Goal: Find specific page/section: Find specific page/section

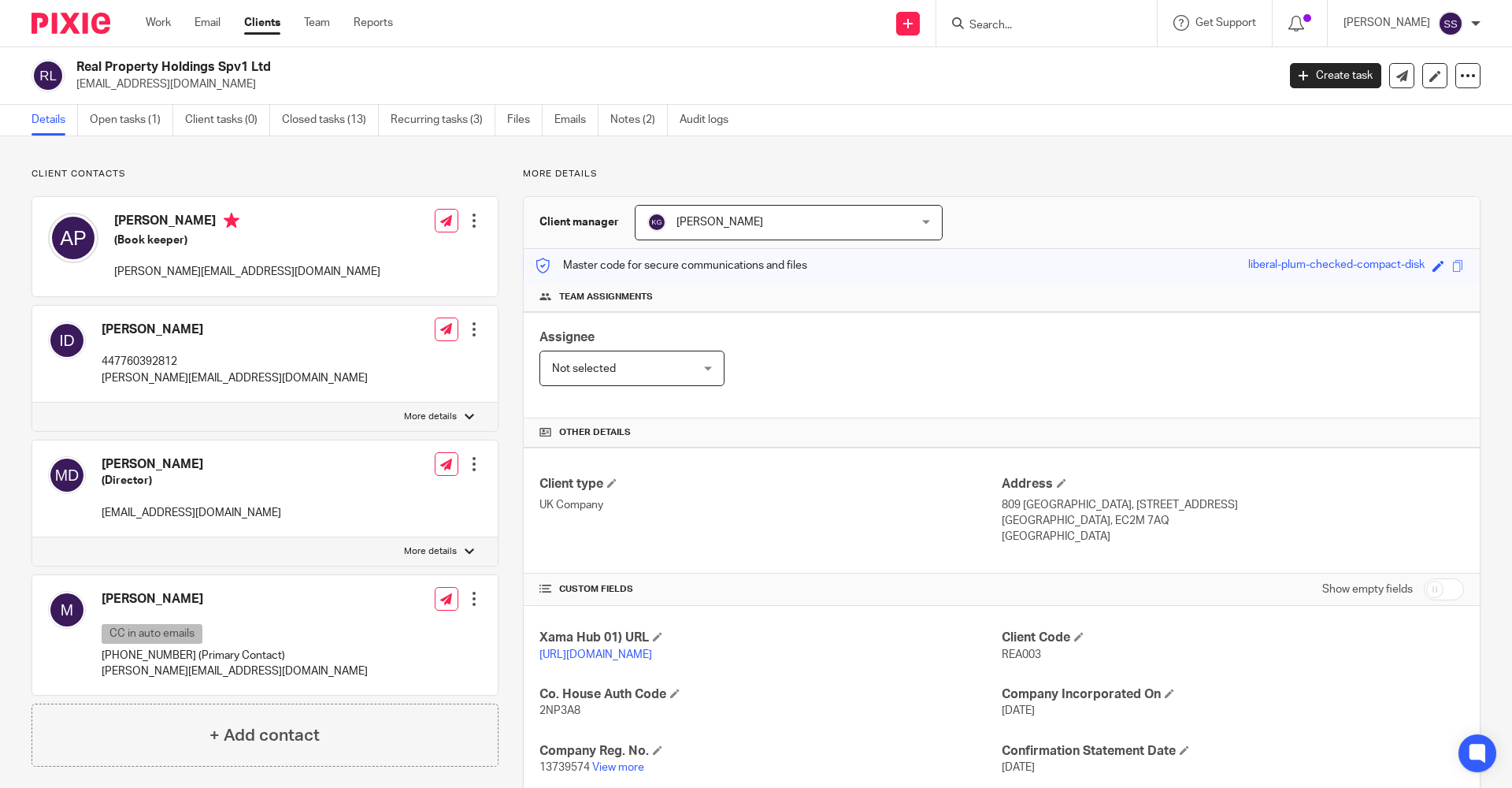
click at [979, 23] on input "Search" at bounding box center [1039, 26] width 142 height 14
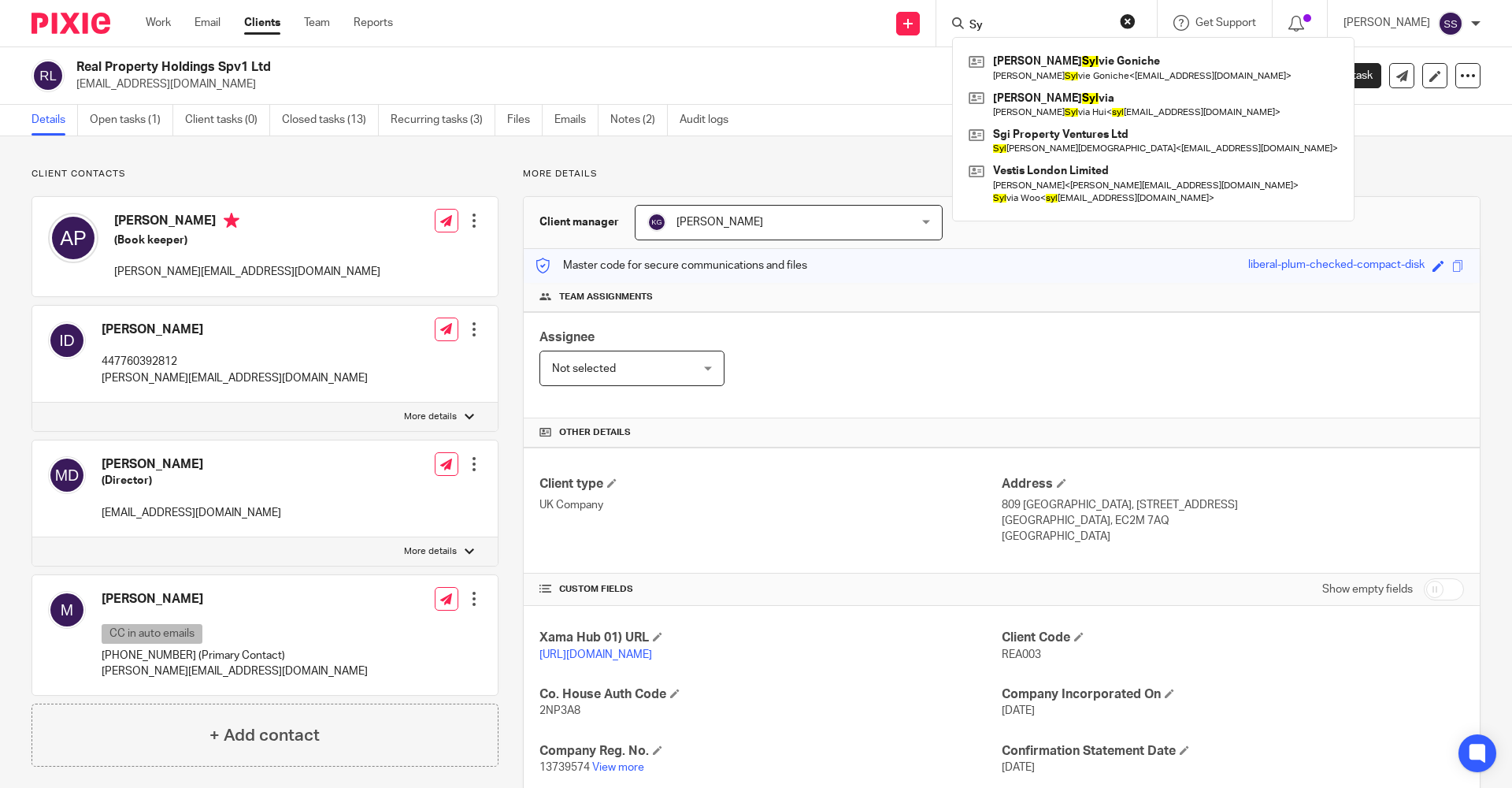
type input "S"
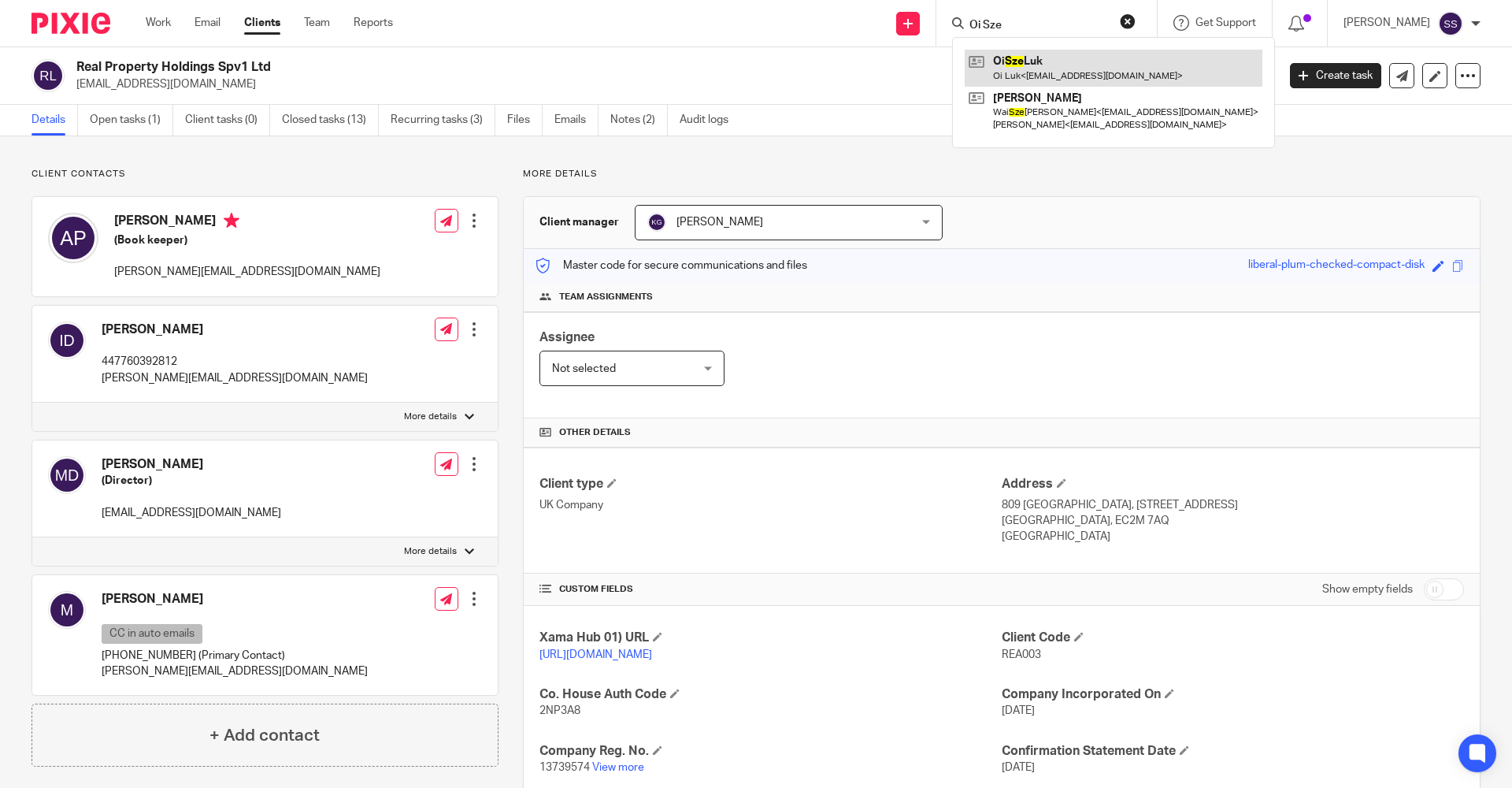
type input "Oi Sze"
click at [1023, 73] on link at bounding box center [1114, 67] width 298 height 36
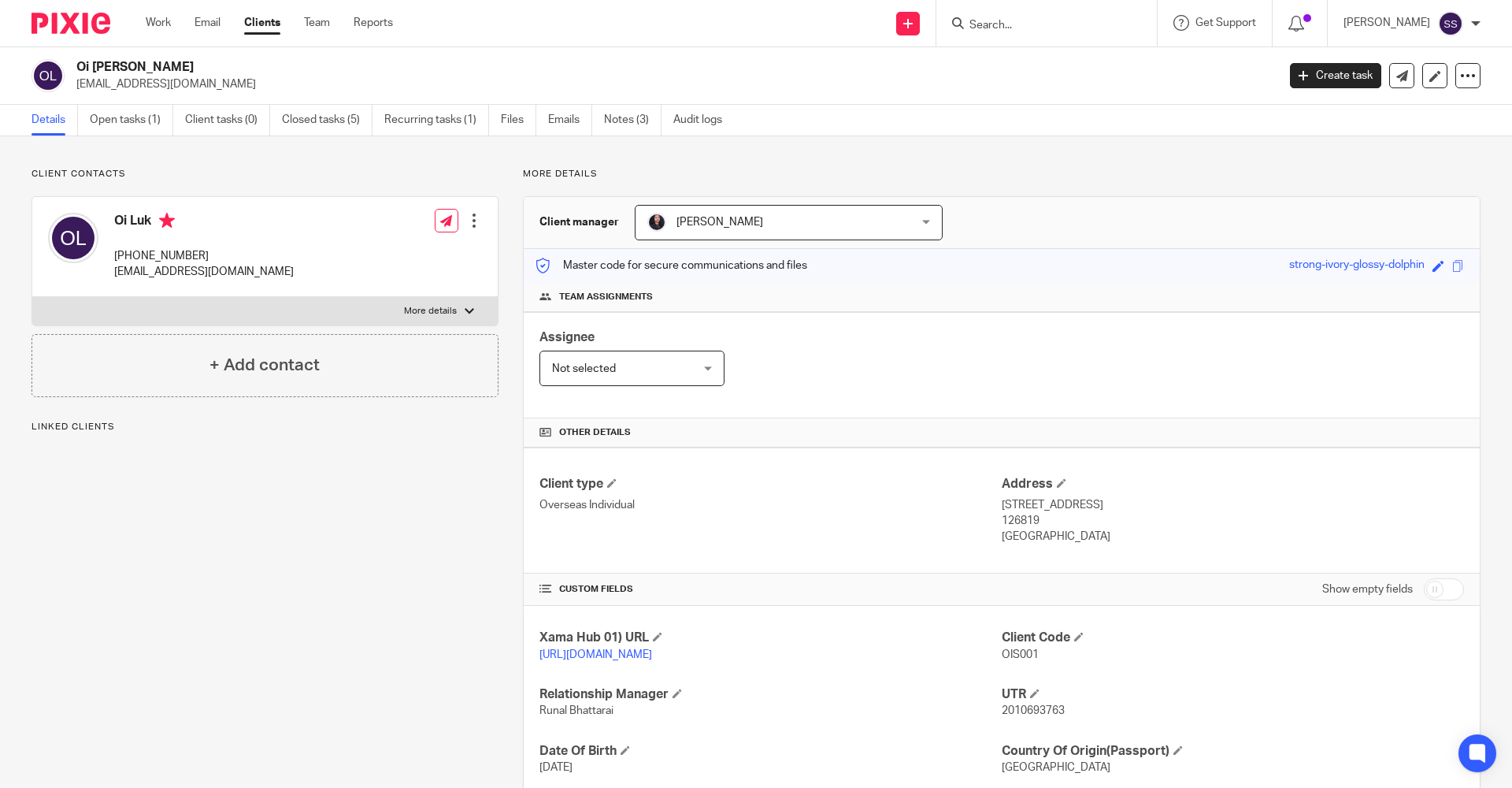
click at [120, 113] on link "Open tasks (1)" at bounding box center [131, 120] width 83 height 31
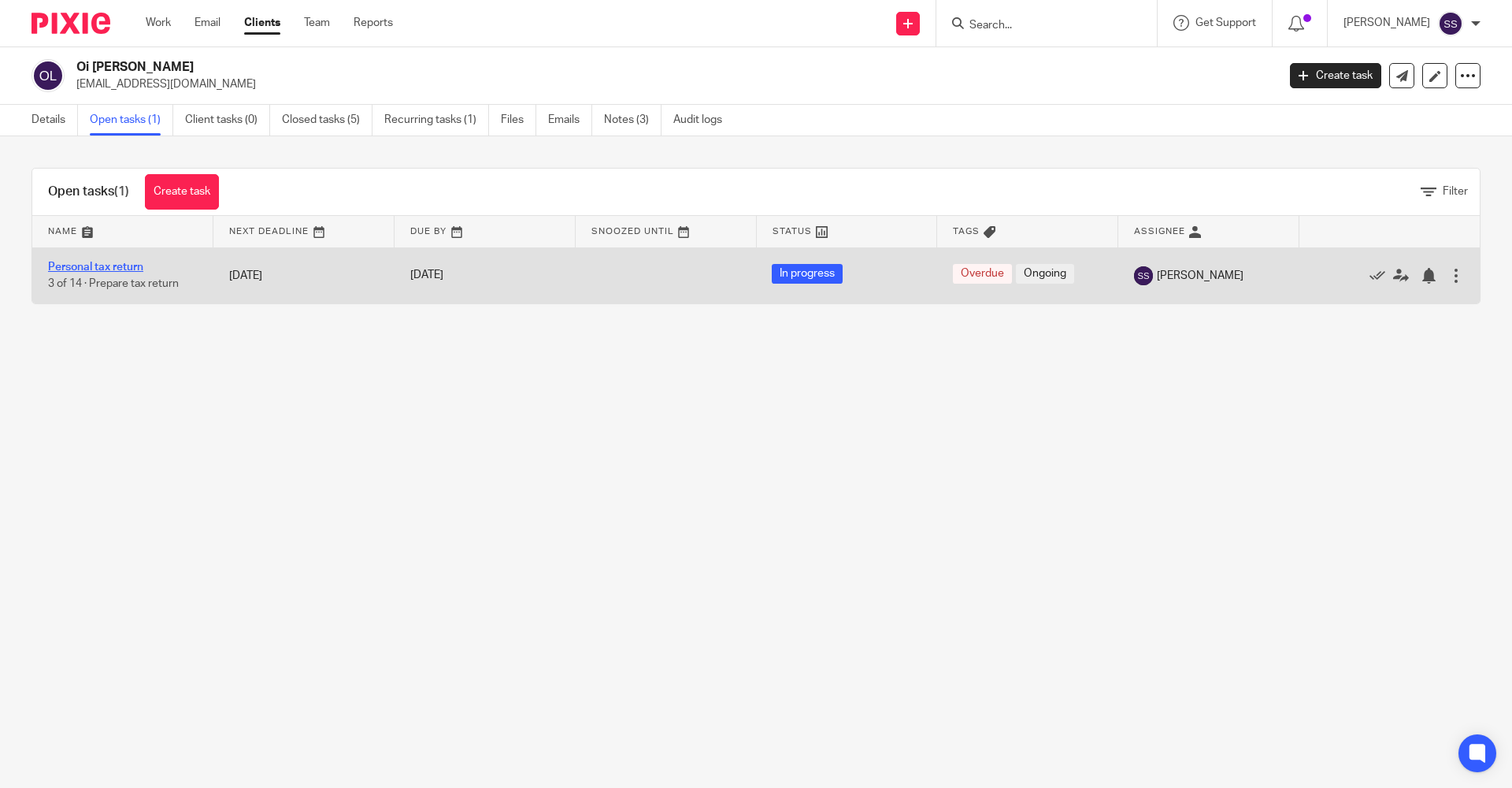
click at [124, 265] on link "Personal tax return" at bounding box center [96, 267] width 96 height 11
